Goal: Find specific page/section: Locate a particular part of the current website

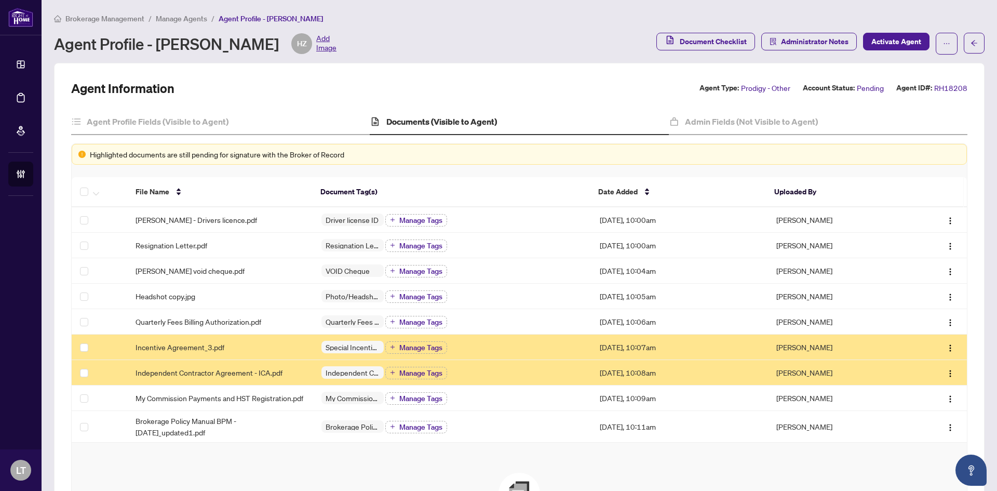
click at [84, 19] on span "Brokerage Management" at bounding box center [104, 18] width 79 height 9
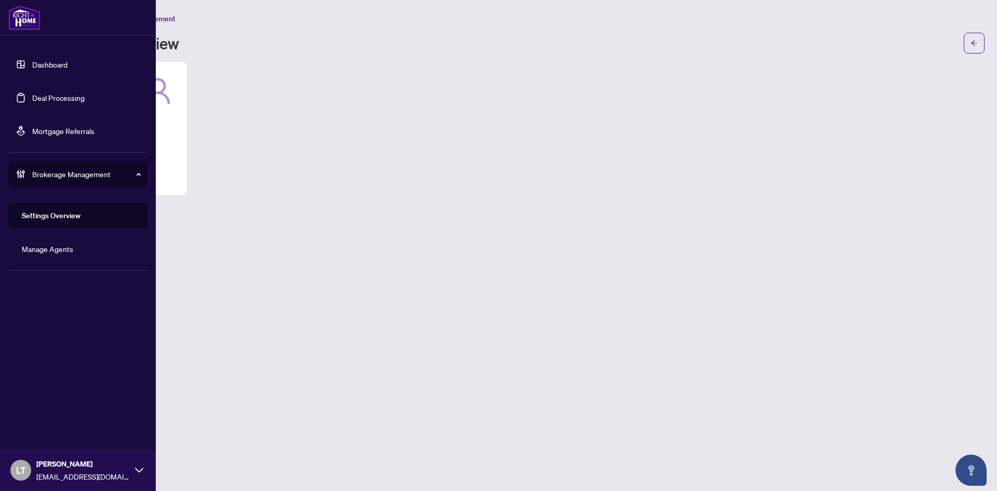
click at [32, 64] on link "Dashboard" at bounding box center [49, 64] width 35 height 9
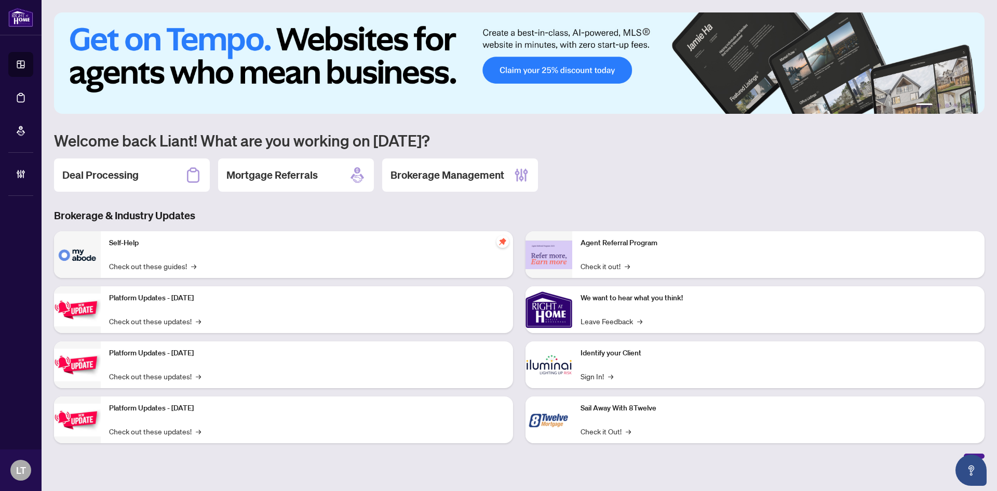
drag, startPoint x: 130, startPoint y: 175, endPoint x: 142, endPoint y: 179, distance: 12.8
click at [129, 175] on h2 "Deal Processing" at bounding box center [100, 175] width 76 height 15
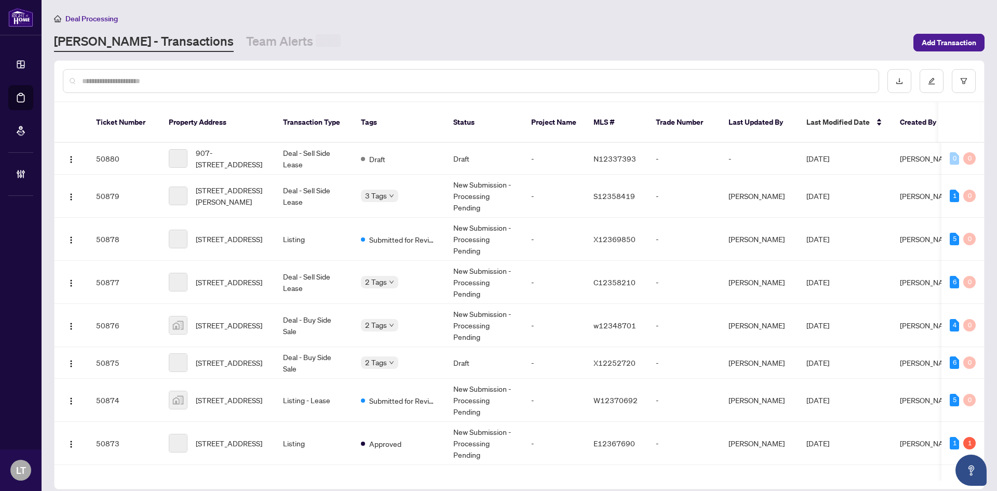
click at [174, 84] on input "text" at bounding box center [476, 80] width 788 height 11
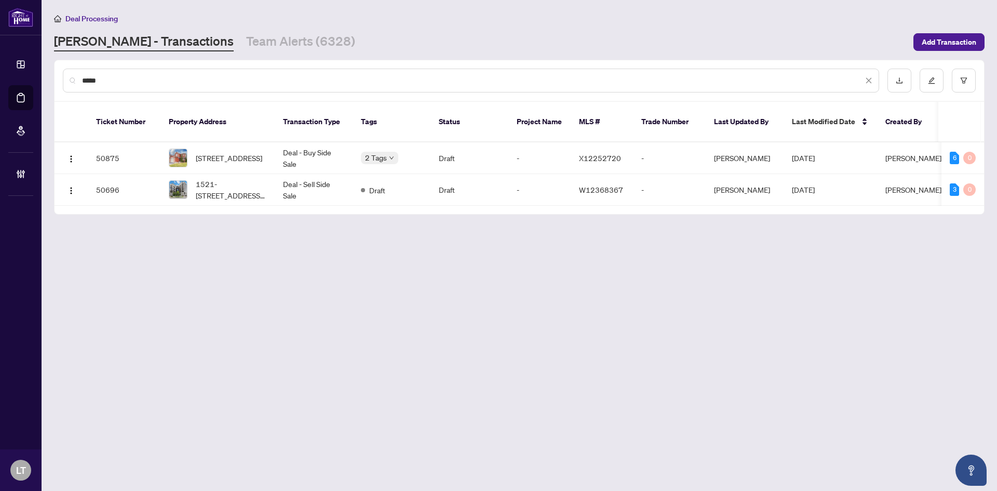
drag, startPoint x: 115, startPoint y: 78, endPoint x: 66, endPoint y: 70, distance: 50.0
click at [66, 70] on div "*****" at bounding box center [471, 81] width 816 height 24
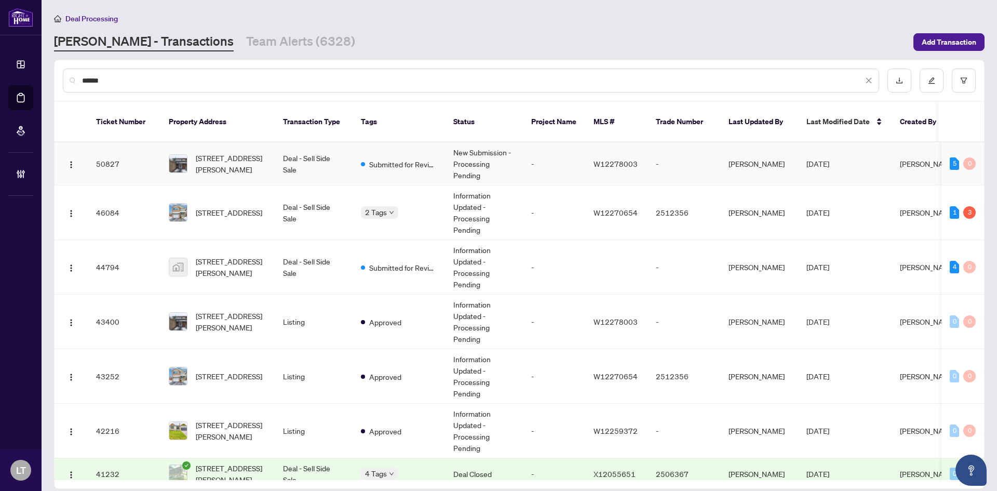
type input "******"
click at [235, 156] on span "[STREET_ADDRESS][PERSON_NAME]" at bounding box center [231, 163] width 71 height 23
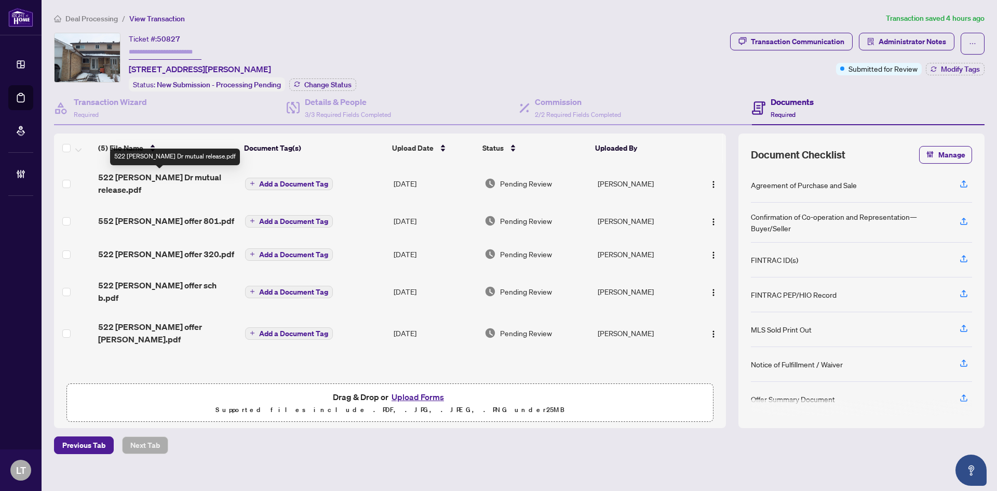
click at [173, 179] on span "522 [PERSON_NAME] Dr mutual release.pdf" at bounding box center [167, 183] width 139 height 25
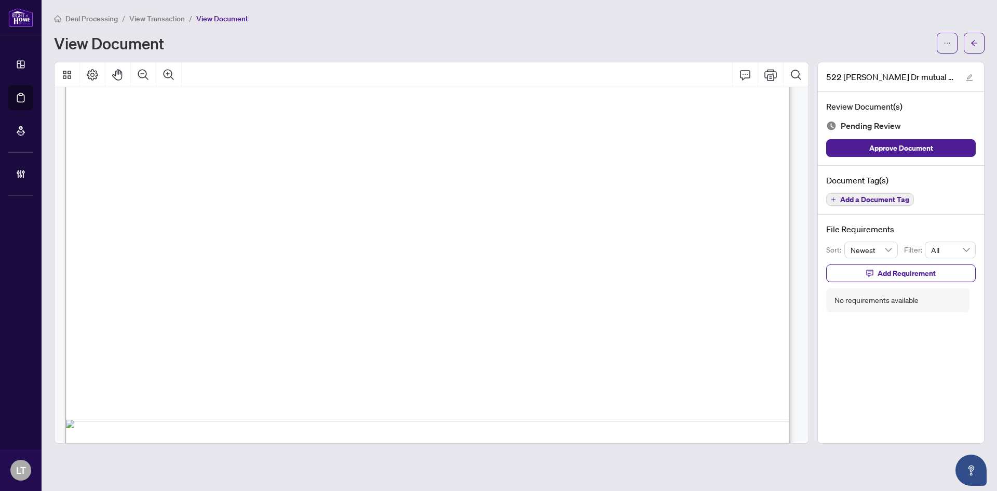
scroll to position [604, 0]
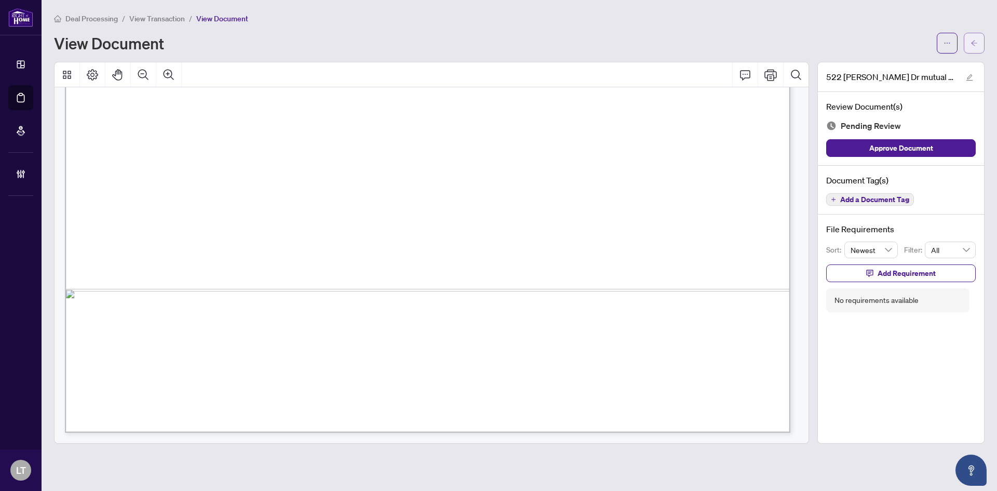
click at [973, 44] on icon "arrow-left" at bounding box center [973, 42] width 7 height 7
